Goal: Obtain resource: Download file/media

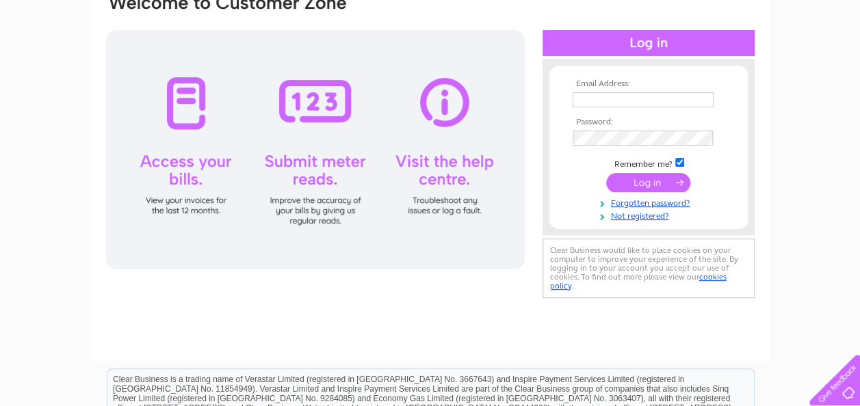
scroll to position [137, 0]
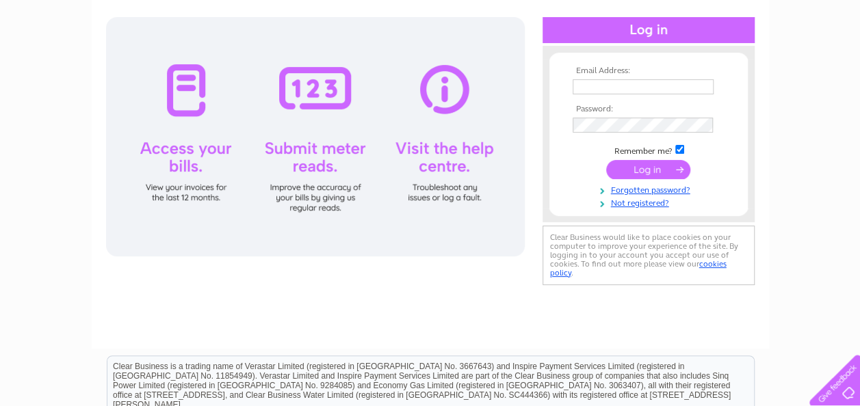
type input "Ewelina@Waterfrontfc.co.uk"
click at [651, 29] on div at bounding box center [649, 30] width 212 height 26
click at [189, 92] on div at bounding box center [315, 136] width 419 height 239
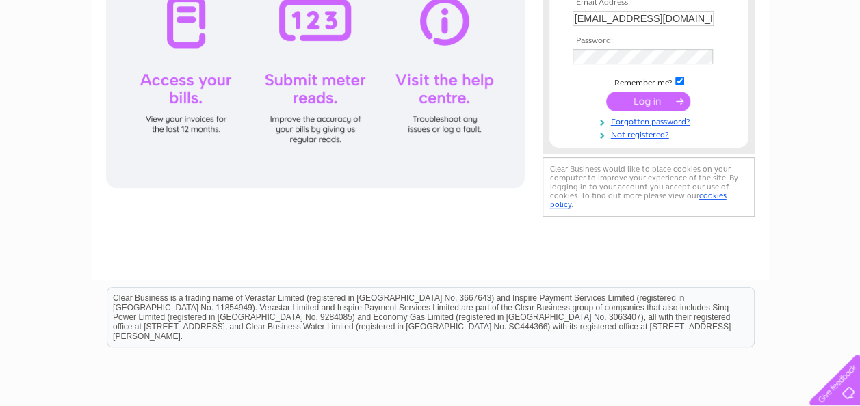
click at [653, 99] on input "submit" at bounding box center [648, 101] width 84 height 19
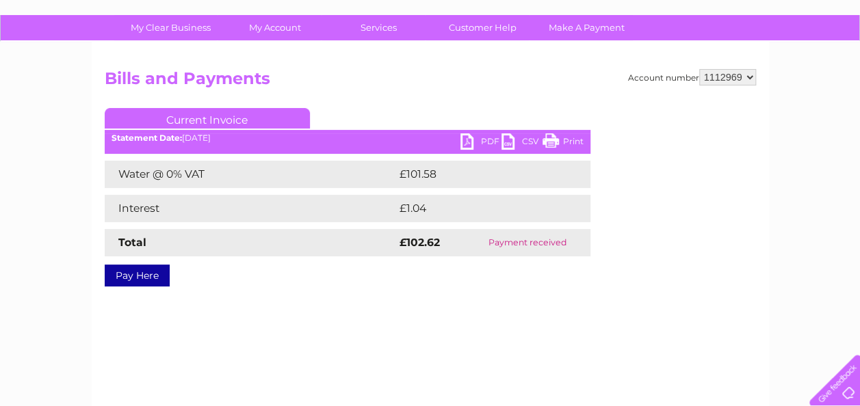
scroll to position [68, 0]
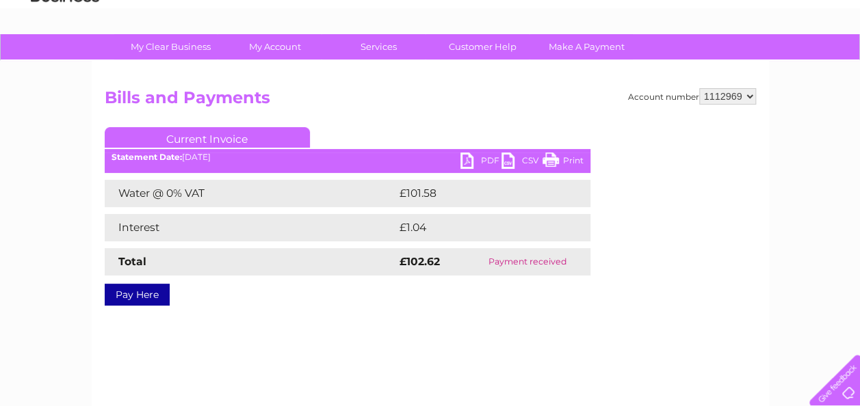
click at [472, 159] on link "PDF" at bounding box center [480, 163] width 41 height 20
click at [749, 93] on select "912960 955845 1112969" at bounding box center [727, 96] width 57 height 16
select select "912960"
click at [701, 88] on select "912960 955845 1112969" at bounding box center [727, 96] width 57 height 16
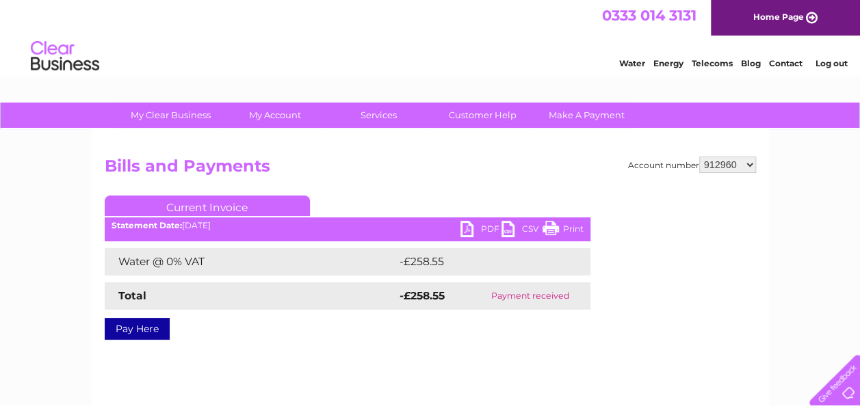
click at [473, 226] on link "PDF" at bounding box center [480, 231] width 41 height 20
click at [467, 229] on link "PDF" at bounding box center [480, 231] width 41 height 20
click at [750, 162] on select "912960 955845 1112969" at bounding box center [727, 165] width 57 height 16
select select "955845"
click at [701, 157] on select "912960 955845 1112969" at bounding box center [727, 165] width 57 height 16
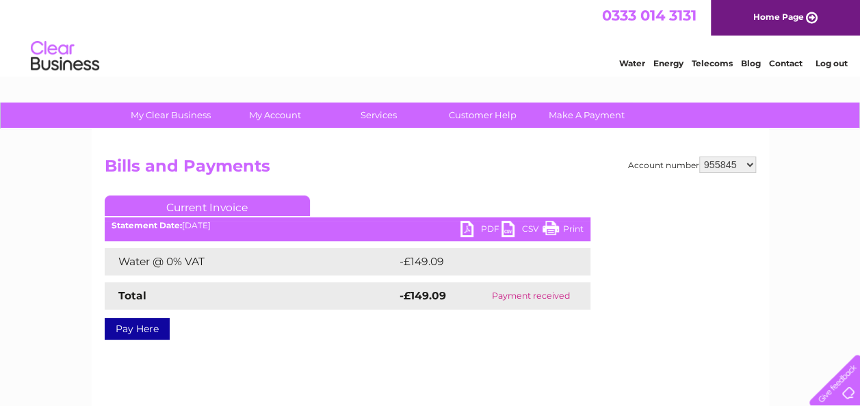
click at [465, 227] on link "PDF" at bounding box center [480, 231] width 41 height 20
